Goal: Transaction & Acquisition: Book appointment/travel/reservation

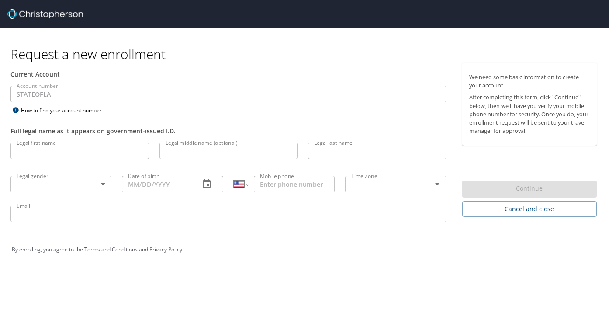
select select "US"
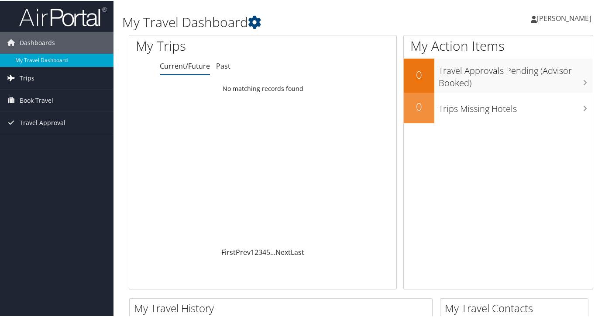
click at [20, 79] on span "Trips" at bounding box center [27, 77] width 15 height 22
click at [27, 145] on span "Book Travel" at bounding box center [37, 139] width 34 height 22
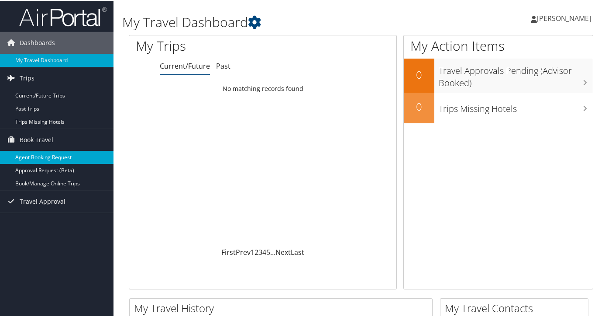
click at [31, 157] on link "Agent Booking Request" at bounding box center [57, 156] width 114 height 13
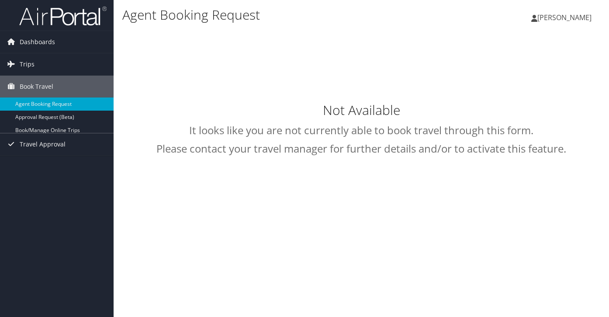
select select "[EMAIL_ADDRESS][DOMAIN_NAME]"
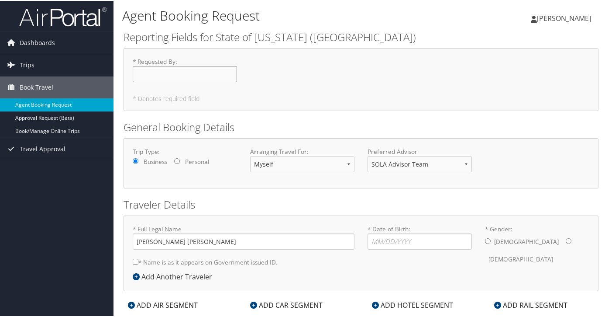
click at [170, 76] on input "* Requested By : Required" at bounding box center [185, 73] width 104 height 16
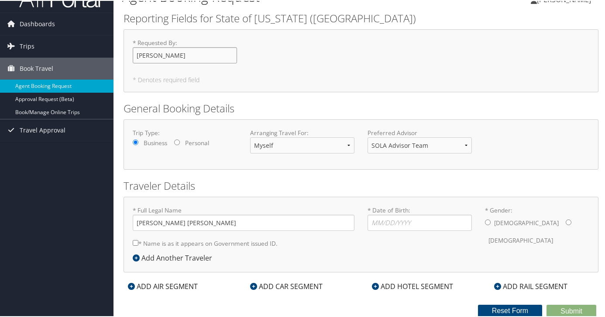
scroll to position [18, 0]
type input "[PERSON_NAME]"
click at [304, 188] on h2 "Traveler Details" at bounding box center [361, 185] width 475 height 15
type input "12/21/1995"
click at [488, 223] on div "Male Female" at bounding box center [537, 231] width 104 height 34
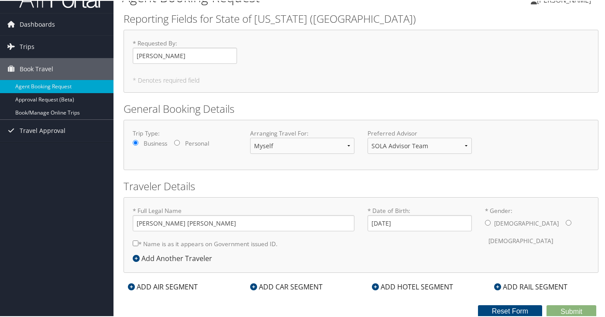
click at [488, 222] on div "Male Female" at bounding box center [537, 231] width 104 height 34
click at [485, 221] on input "* Gender: Male Female" at bounding box center [488, 222] width 6 height 6
radio input "true"
click at [314, 269] on div "* Full Legal Name Adam Chase Turry * Name is as it appears on Government issued…" at bounding box center [361, 234] width 475 height 76
click at [207, 241] on label "* Name is as it appears on Government issued ID." at bounding box center [205, 243] width 145 height 16
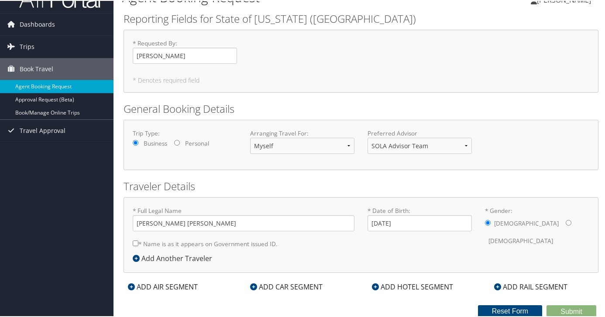
click at [138, 241] on input "* Name is as it appears on Government issued ID." at bounding box center [136, 242] width 6 height 6
checkbox input "true"
click at [153, 287] on div "ADD AIR SEGMENT" at bounding box center [163, 285] width 79 height 10
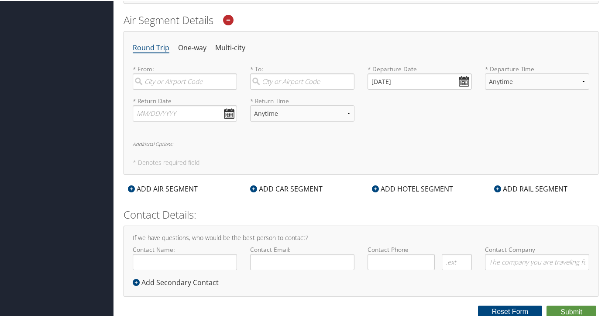
scroll to position [286, 0]
click at [177, 85] on input "search" at bounding box center [185, 81] width 104 height 16
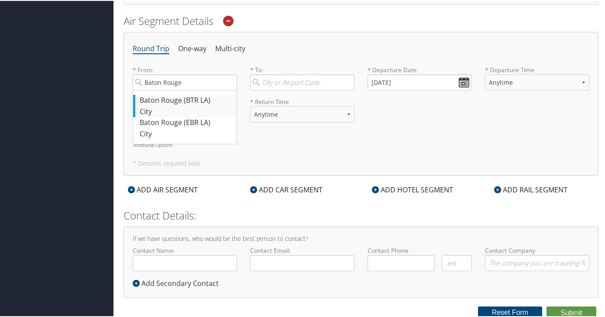
drag, startPoint x: 249, startPoint y: 136, endPoint x: 147, endPoint y: 106, distance: 107.0
click at [147, 106] on div "City" at bounding box center [186, 110] width 93 height 11
click at [147, 90] on input "Baton Rouge" at bounding box center [185, 81] width 104 height 16
click at [202, 100] on div "Baton Rouge (BTR LA)" at bounding box center [186, 99] width 93 height 11
click at [202, 90] on input "Baton Rouge (BTR LA)" at bounding box center [185, 81] width 104 height 16
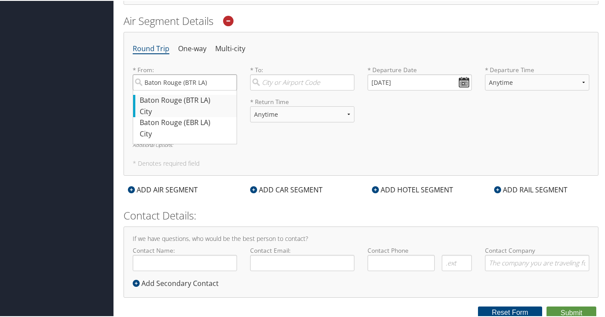
type input "Baton Rouge (BTR LA)"
click at [287, 82] on input "search" at bounding box center [302, 81] width 104 height 16
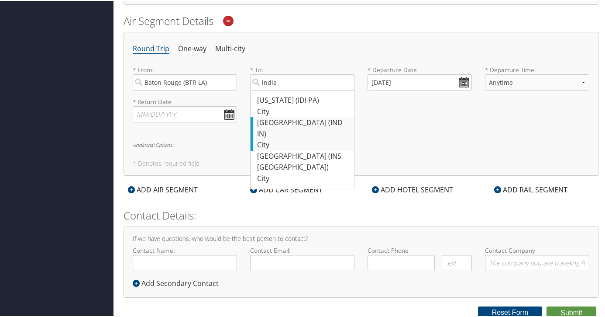
click at [306, 121] on div "Indianapolis (IND IN)" at bounding box center [303, 127] width 93 height 22
click at [306, 90] on input "india" at bounding box center [302, 81] width 104 height 16
type input "Indianapolis (IND IN)"
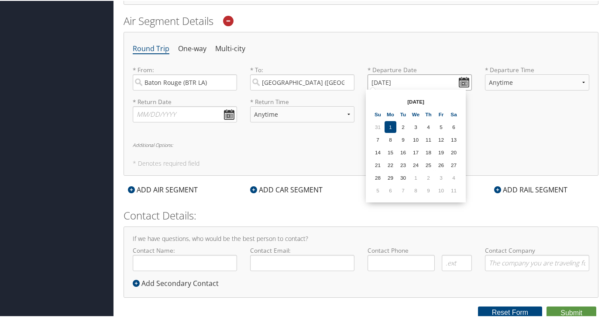
click at [445, 79] on input "09/01/2025" at bounding box center [420, 81] width 104 height 16
click at [445, 193] on td "10" at bounding box center [441, 189] width 12 height 12
type input "10/10/2025"
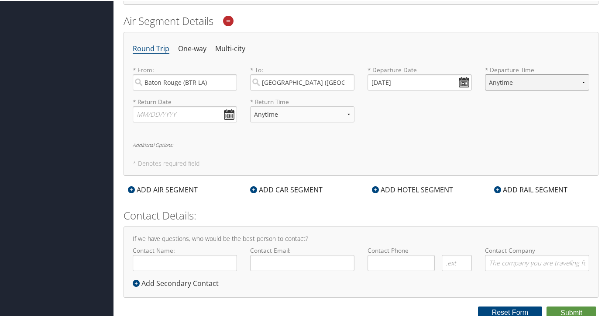
select select "7AM-12PM"
click at [446, 126] on div "* Return Date Dates must be valid * Return Time Anytime Early Morning (5AM-7AM)…" at bounding box center [361, 113] width 470 height 32
click at [179, 115] on input "text" at bounding box center [185, 113] width 104 height 16
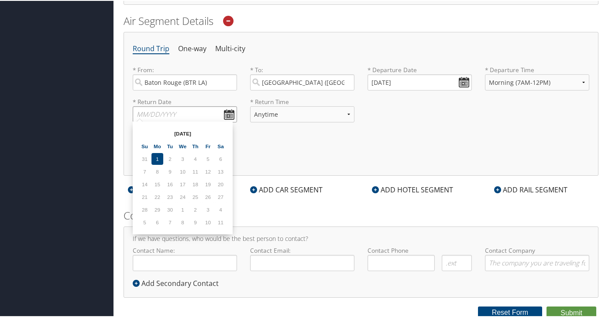
click at [230, 115] on input "text" at bounding box center [185, 113] width 104 height 16
click at [150, 223] on td "5" at bounding box center [145, 221] width 12 height 12
click at [145, 223] on td "5" at bounding box center [145, 221] width 12 height 12
click at [152, 114] on input "text" at bounding box center [185, 113] width 104 height 16
type input "10/15/25"
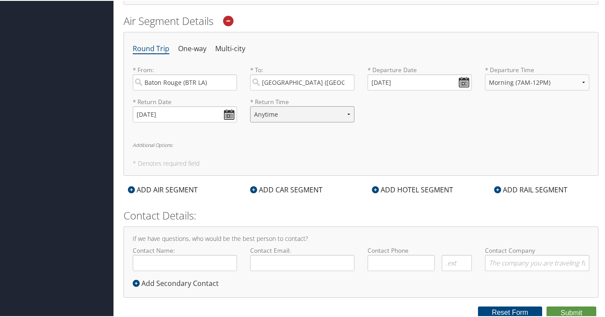
select select "7AM-12PM"
click at [199, 154] on div "Round Trip One-way Multi-city * From: Baton Rouge (BTR LA) Required * To: India…" at bounding box center [361, 103] width 475 height 144
type input "Adam TUrry"
type input "atu"
type input "aturry@lsuhsc.edu"
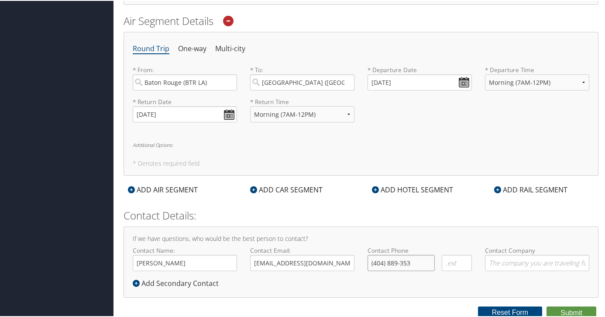
type input "(404) 889-3530"
click at [491, 274] on div "Contact Company Required" at bounding box center [537, 261] width 117 height 32
click at [567, 307] on button "Submit" at bounding box center [572, 311] width 50 height 13
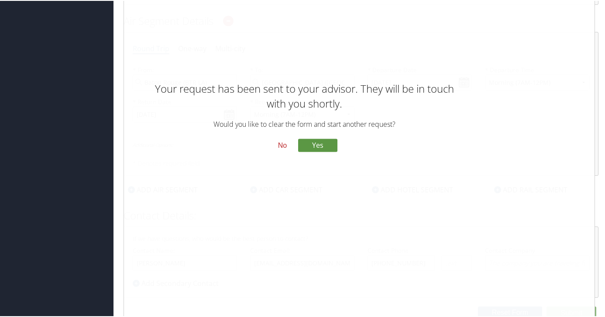
click at [288, 141] on button "No" at bounding box center [282, 144] width 23 height 15
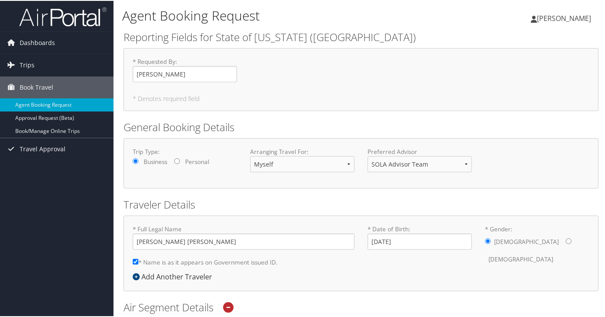
scroll to position [0, 0]
click at [57, 38] on link "Dashboards" at bounding box center [57, 42] width 114 height 22
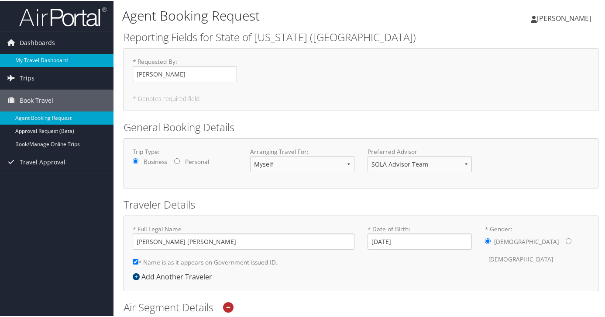
click at [52, 54] on link "My Travel Dashboard" at bounding box center [57, 59] width 114 height 13
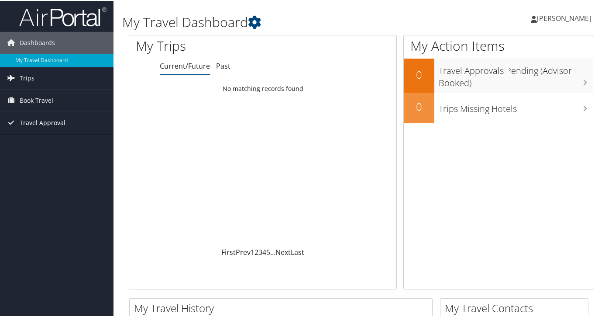
click at [34, 124] on span "Travel Approval" at bounding box center [43, 122] width 46 height 22
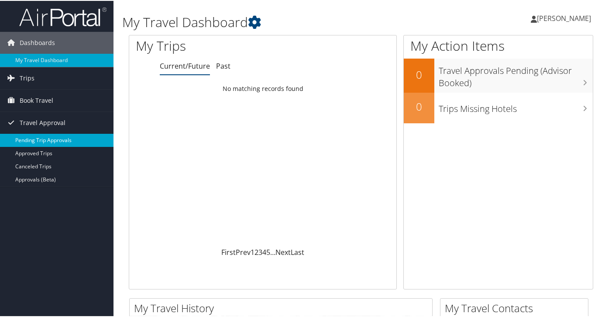
click at [31, 140] on link "Pending Trip Approvals" at bounding box center [57, 139] width 114 height 13
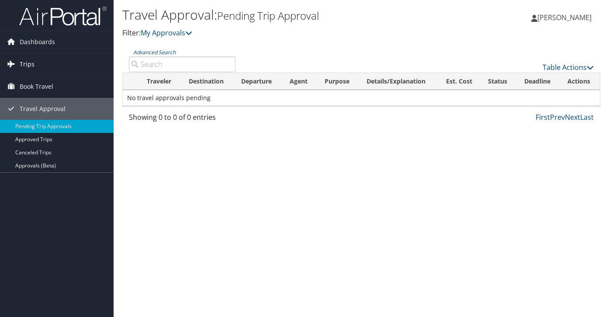
click at [21, 62] on span "Trips" at bounding box center [27, 64] width 15 height 22
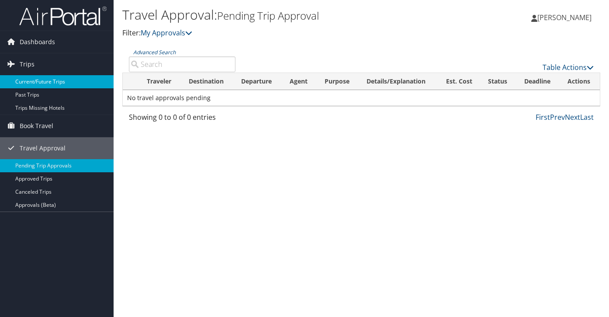
click at [41, 87] on link "Current/Future Trips" at bounding box center [57, 81] width 114 height 13
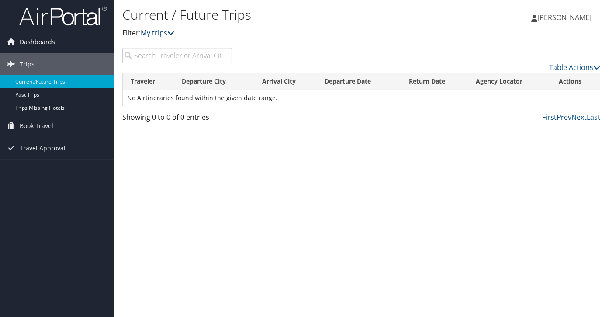
click at [162, 34] on link "My trips" at bounding box center [158, 33] width 34 height 10
click at [173, 32] on icon at bounding box center [170, 32] width 7 height 7
click at [29, 126] on span "Book Travel" at bounding box center [37, 126] width 34 height 22
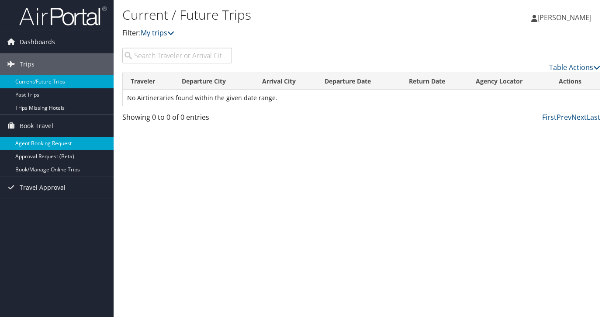
click at [34, 140] on link "Agent Booking Request" at bounding box center [57, 143] width 114 height 13
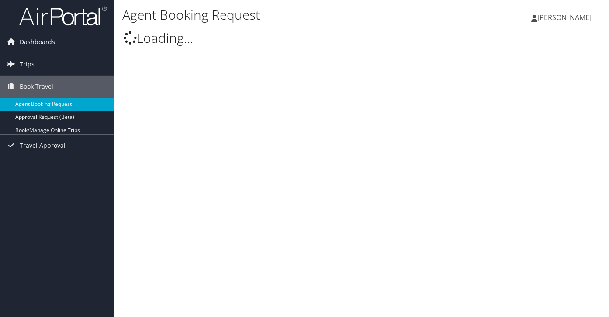
select select "[EMAIL_ADDRESS][DOMAIN_NAME]"
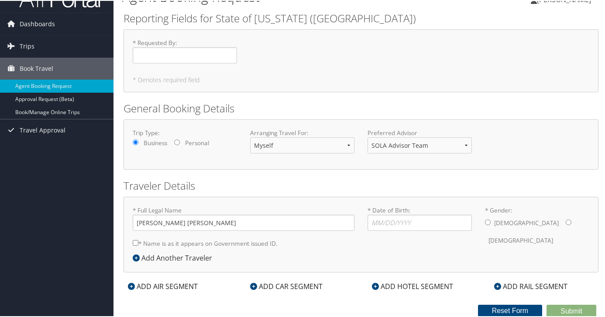
scroll to position [18, 0]
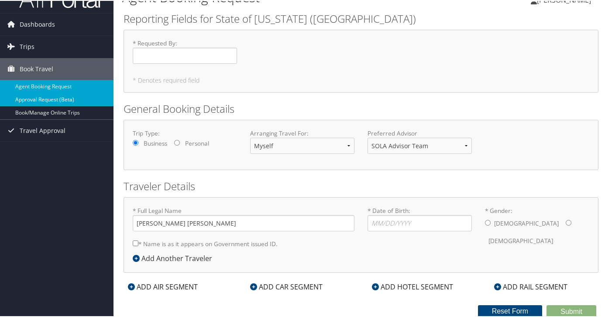
click at [52, 101] on link "Approval Request (Beta)" at bounding box center [57, 98] width 114 height 13
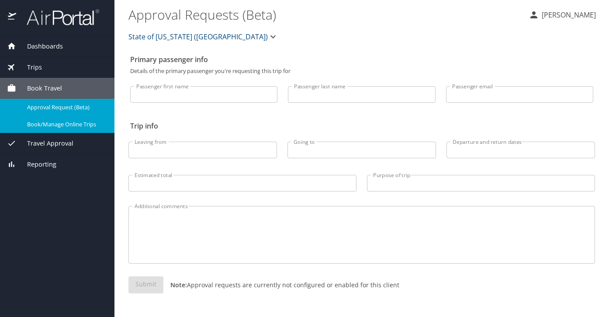
click at [48, 124] on span "Book/Manage Online Trips" at bounding box center [65, 124] width 77 height 8
